Goal: Information Seeking & Learning: Learn about a topic

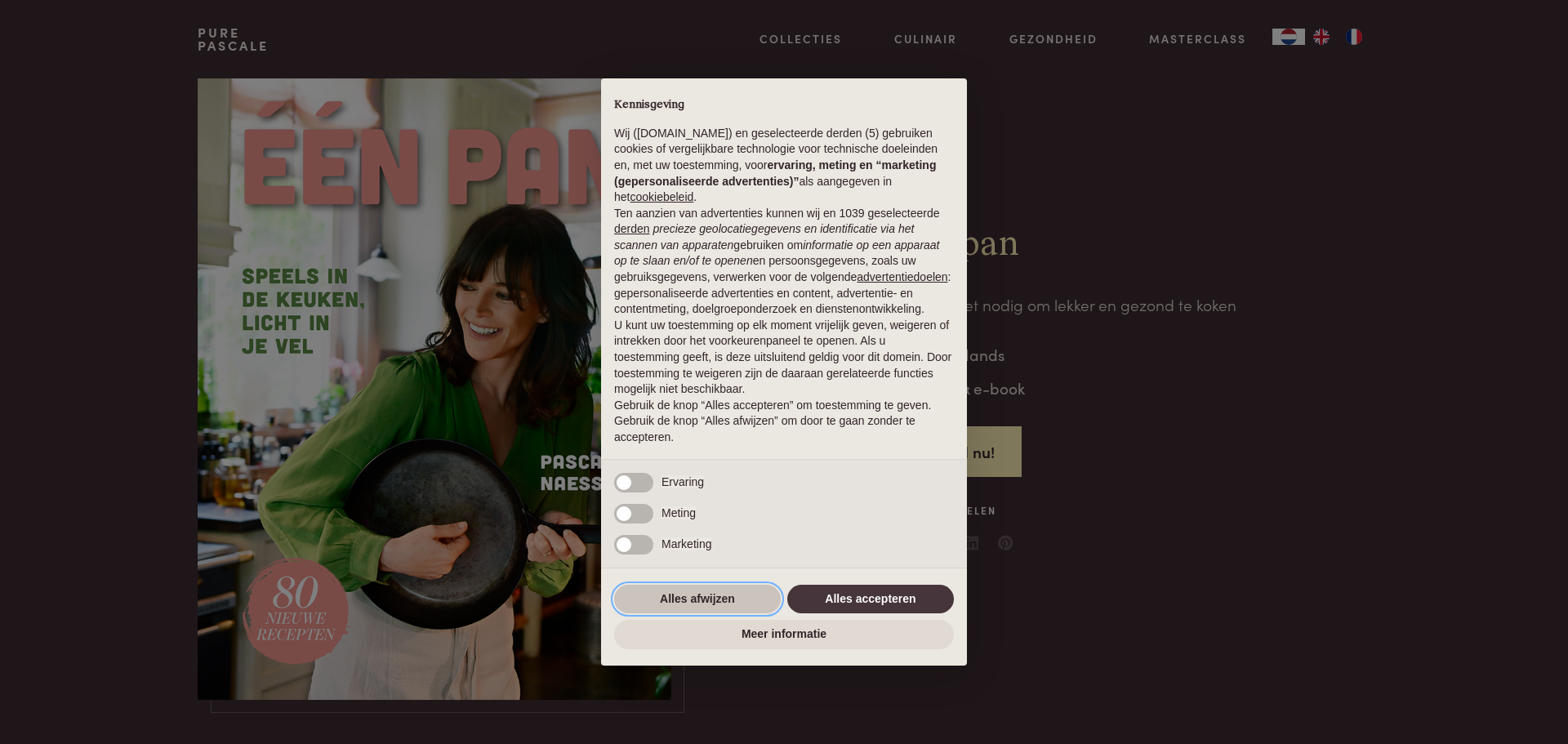
click at [753, 601] on button "Alles afwijzen" at bounding box center [698, 599] width 167 height 29
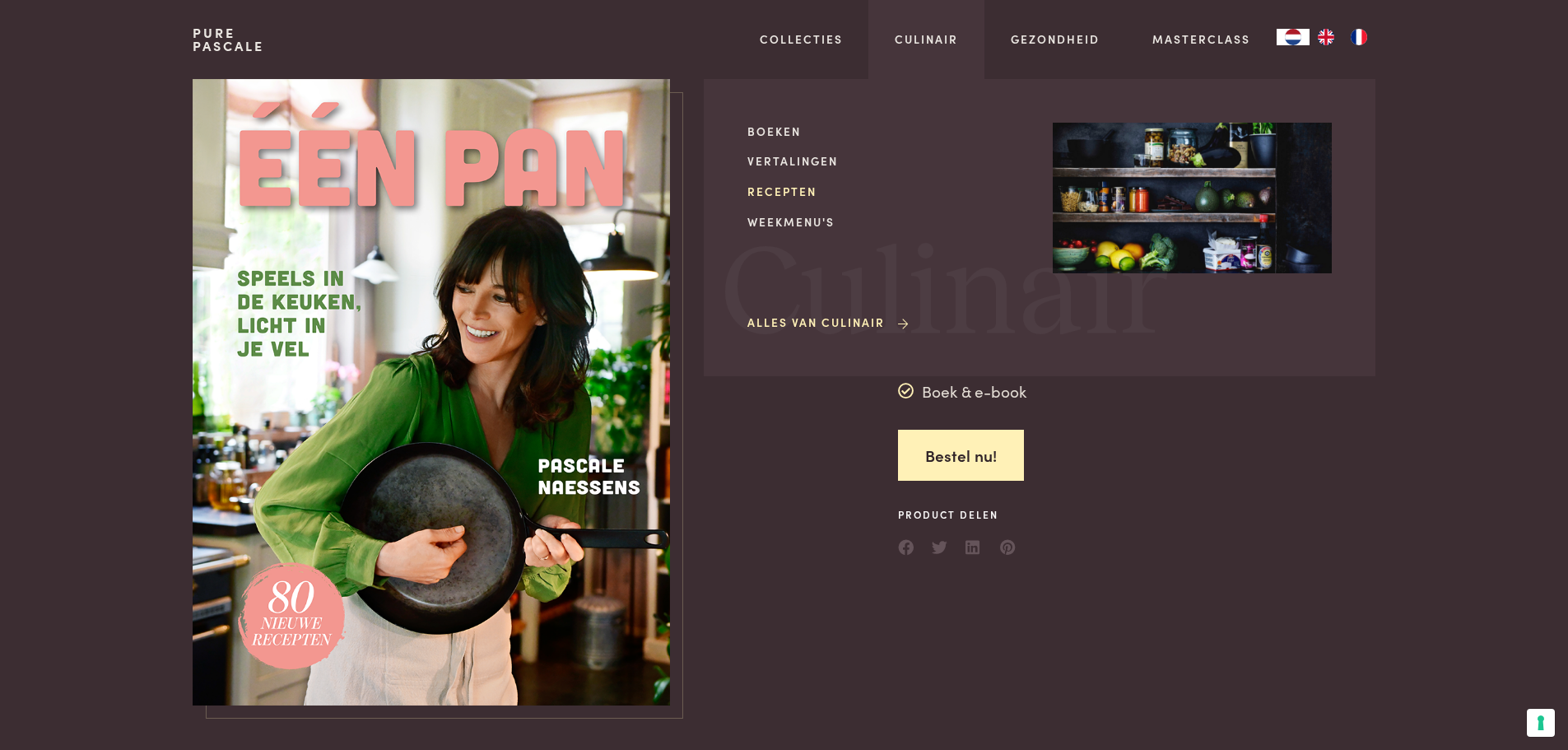
click at [799, 186] on link "Recepten" at bounding box center [887, 191] width 279 height 18
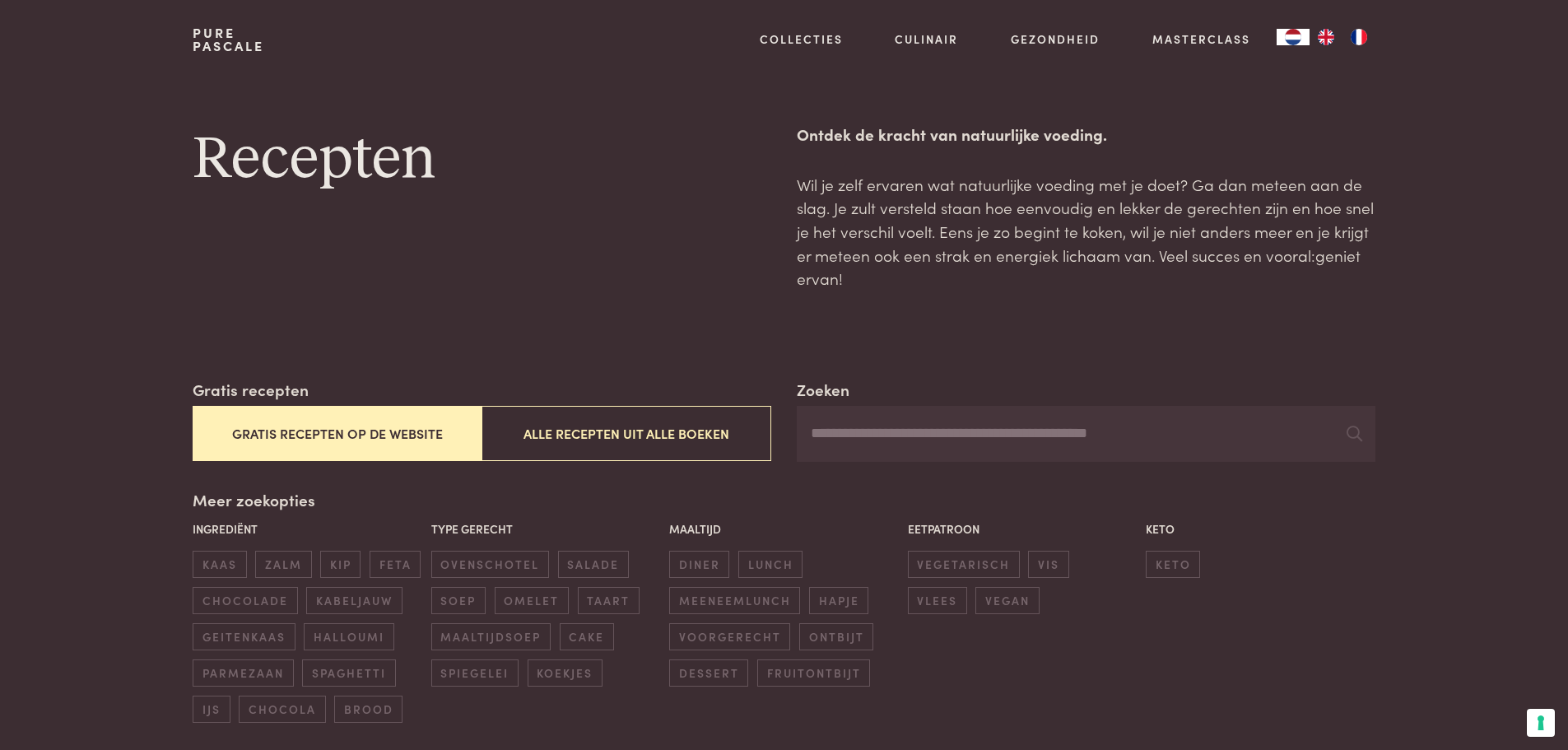
click at [400, 420] on button "Gratis recepten op de website" at bounding box center [337, 433] width 289 height 55
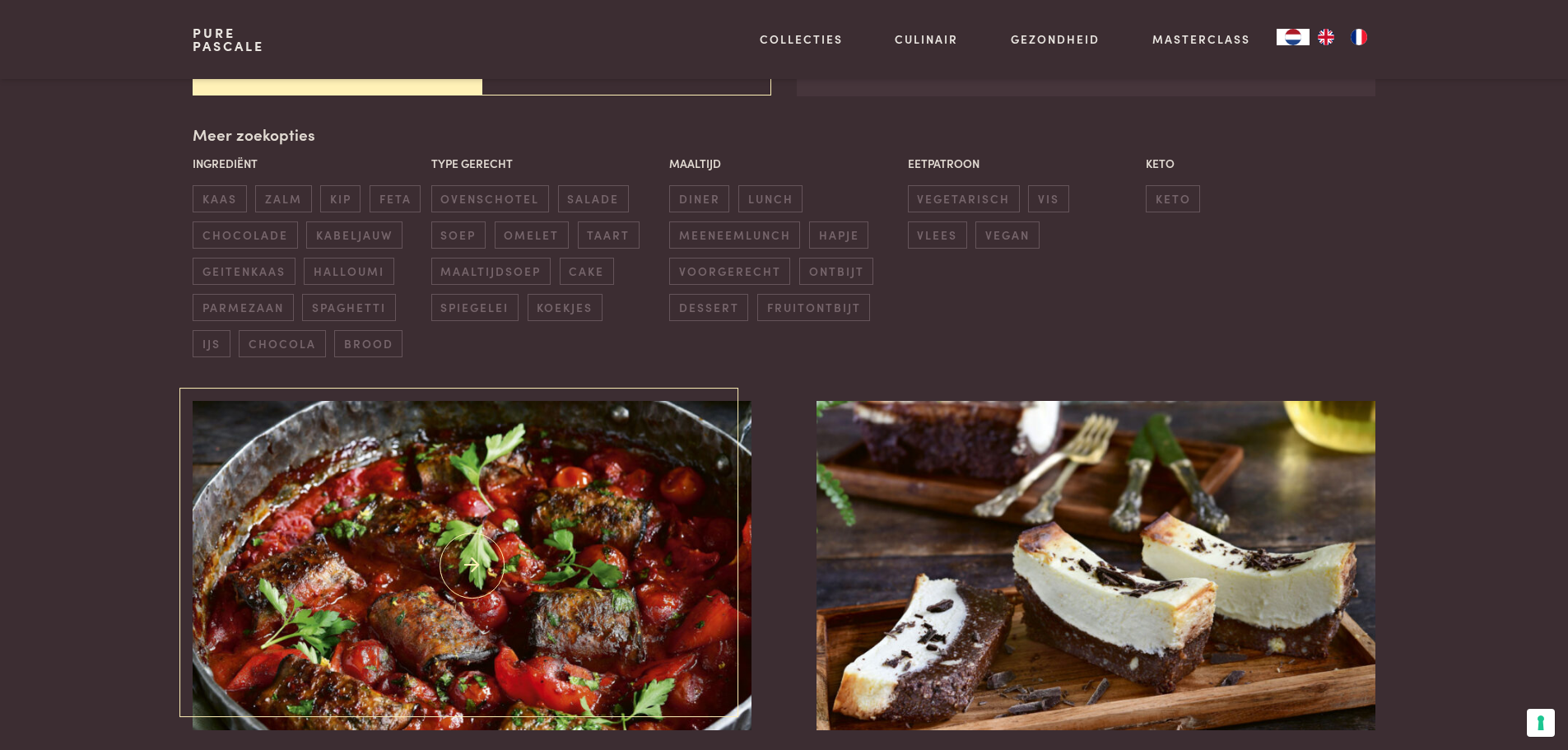
scroll to position [378, 0]
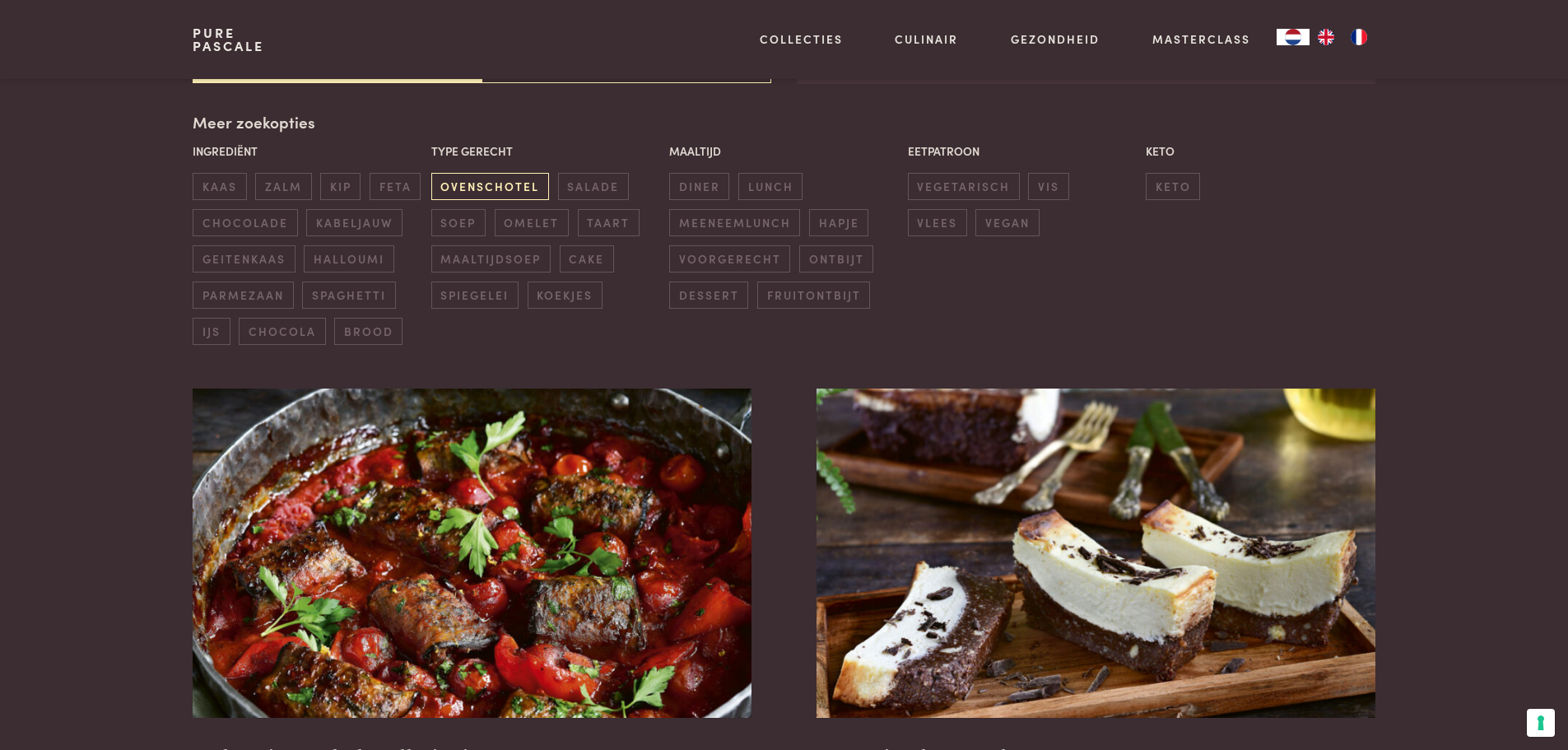
click at [479, 181] on span "ovenschotel" at bounding box center [490, 187] width 118 height 27
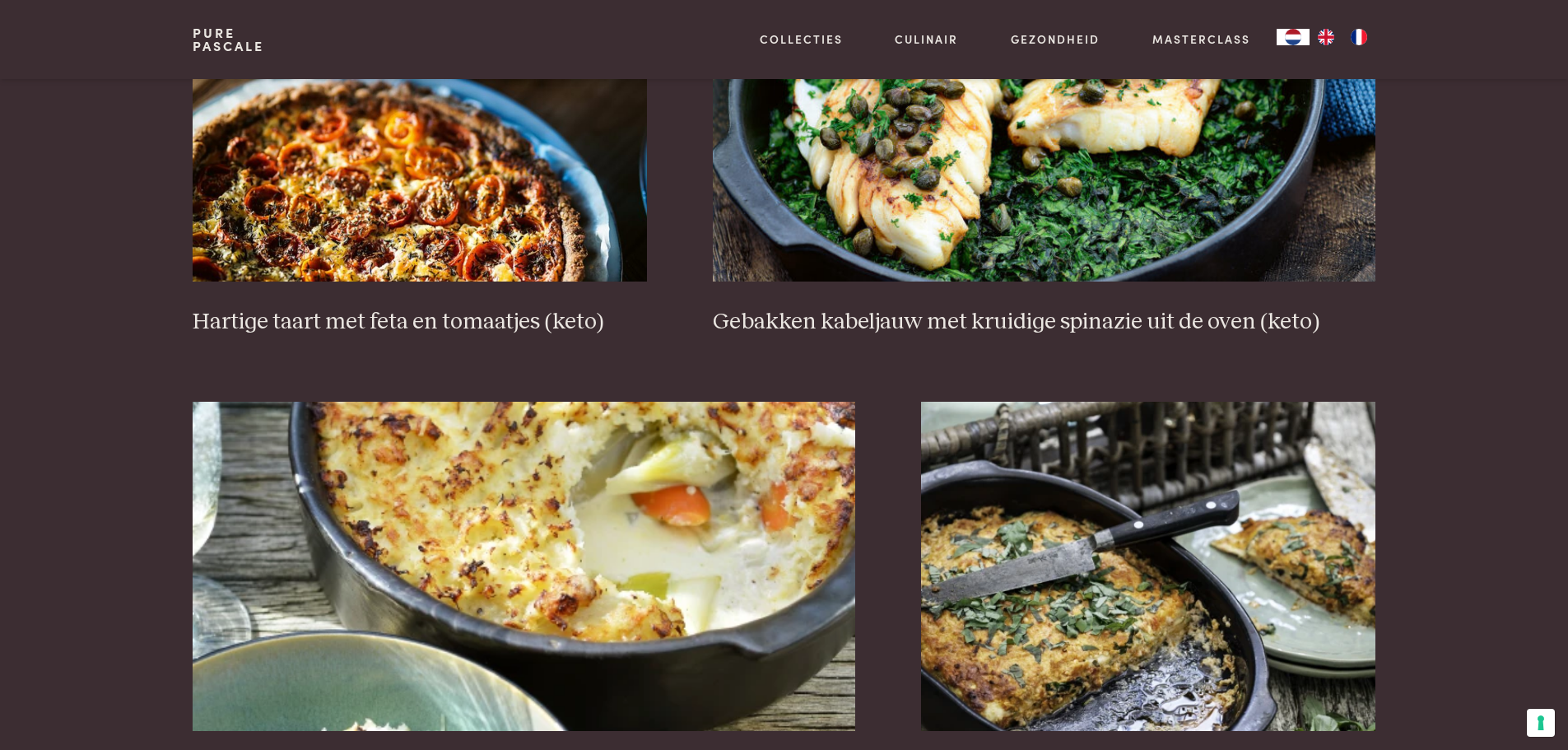
scroll to position [1281, 0]
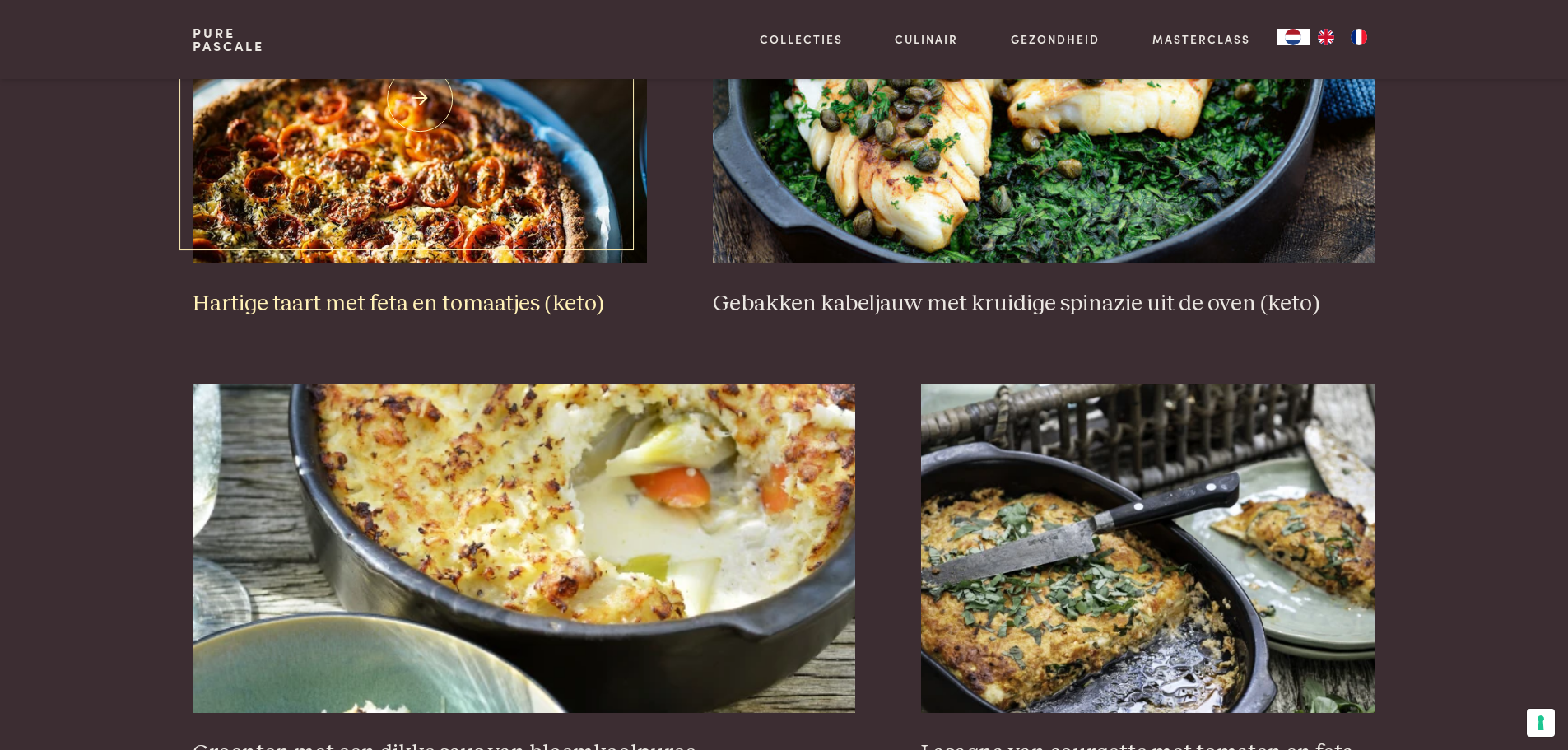
click at [559, 309] on h3 "Hartige taart met feta en tomaatjes (keto)" at bounding box center [420, 304] width 454 height 29
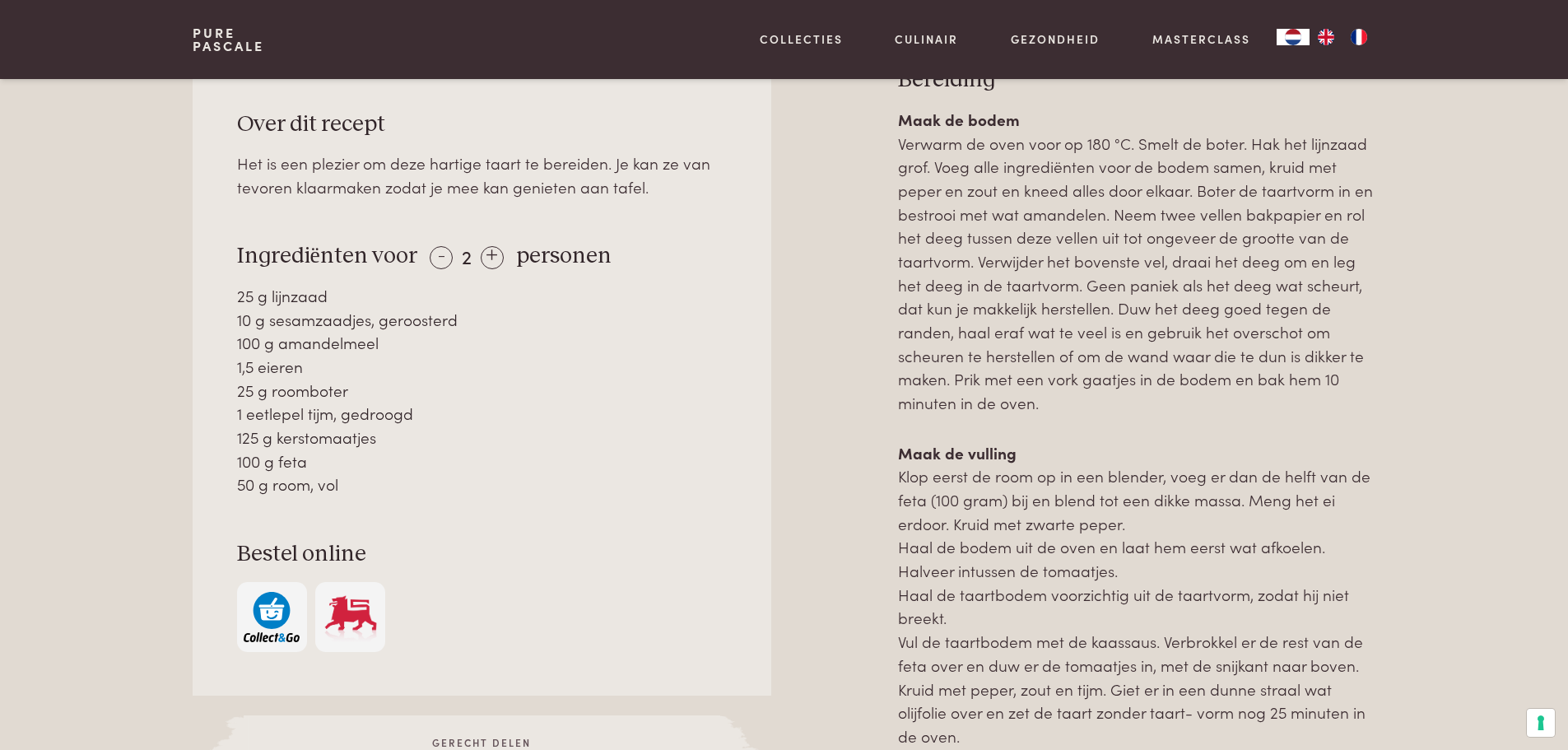
scroll to position [798, 0]
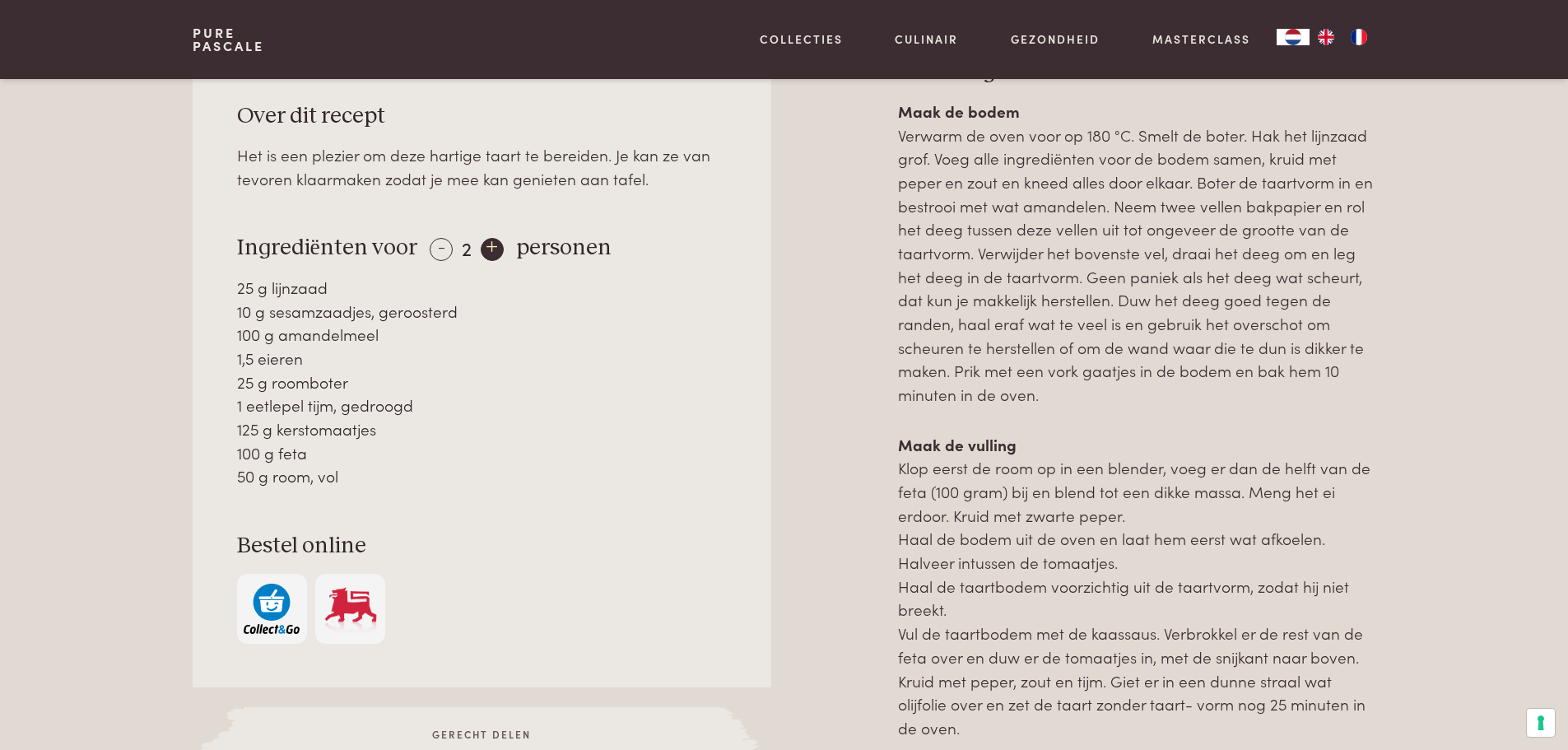
click at [490, 251] on div "+" at bounding box center [492, 249] width 23 height 23
click at [490, 251] on div "+" at bounding box center [493, 249] width 23 height 23
